Goal: Navigation & Orientation: Find specific page/section

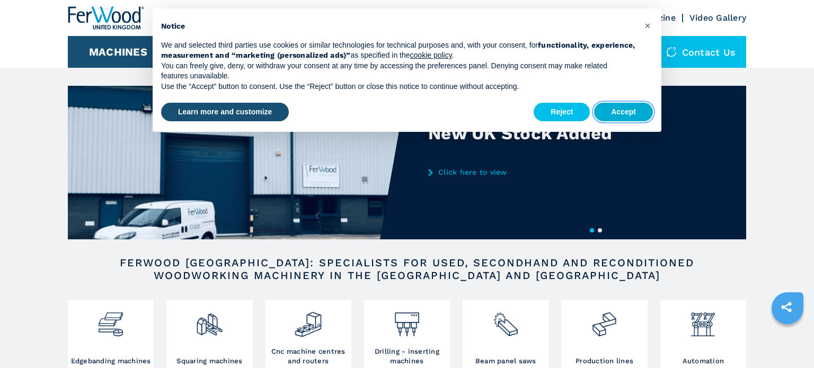
click at [631, 108] on button "Accept" at bounding box center [623, 112] width 59 height 19
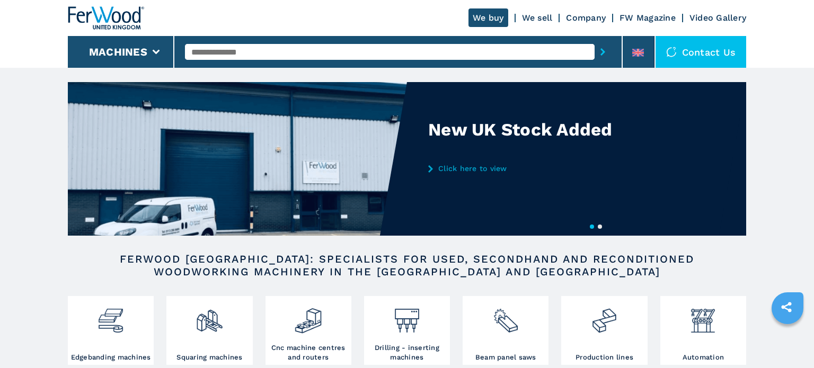
scroll to position [2, 0]
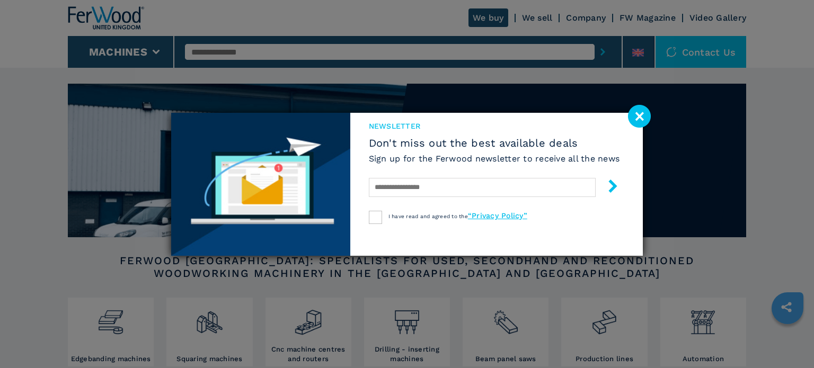
click at [634, 117] on image at bounding box center [639, 116] width 23 height 23
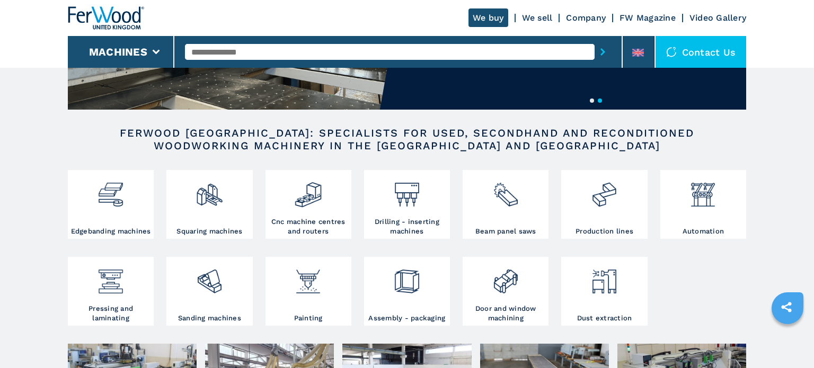
scroll to position [127, 0]
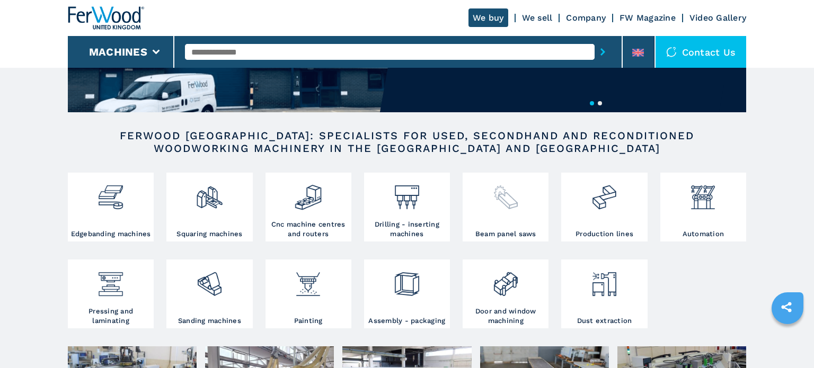
click at [505, 194] on img at bounding box center [505, 193] width 28 height 36
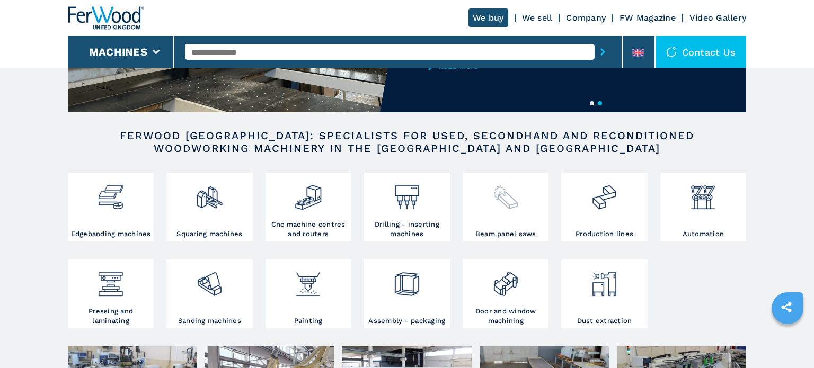
click at [505, 194] on img at bounding box center [505, 193] width 28 height 36
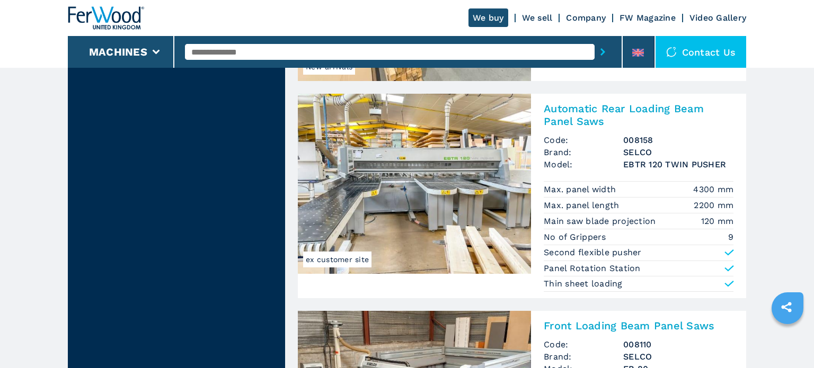
scroll to position [2001, 0]
